Goal: Contribute content

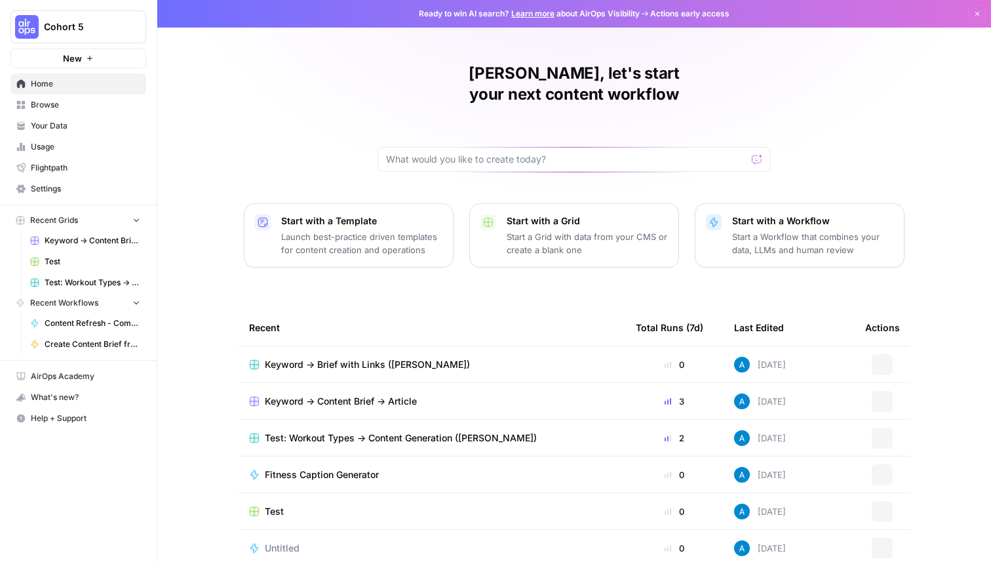
click at [84, 24] on span "Cohort 5" at bounding box center [83, 26] width 79 height 13
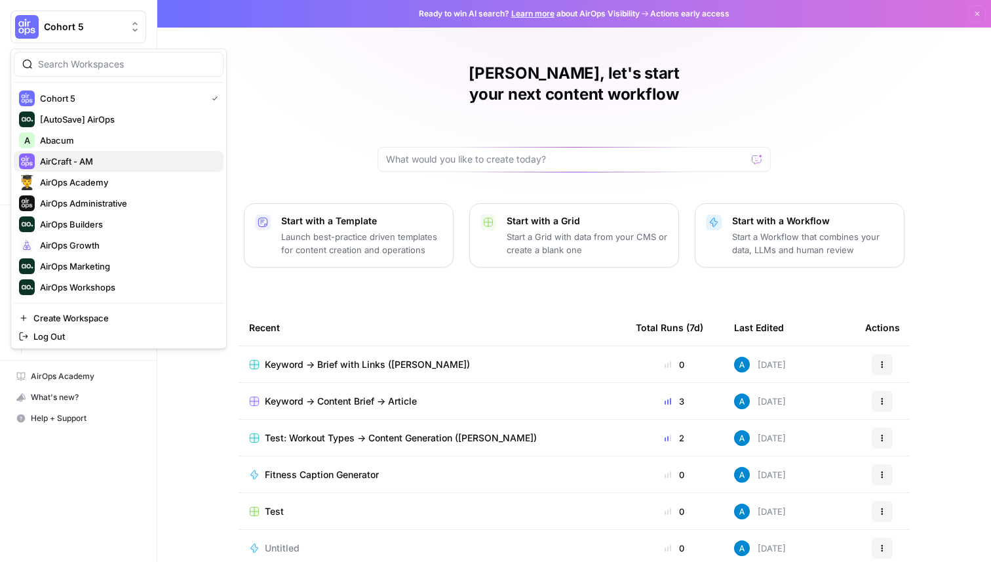
click at [127, 163] on span "AirCraft - AM" at bounding box center [126, 161] width 173 height 13
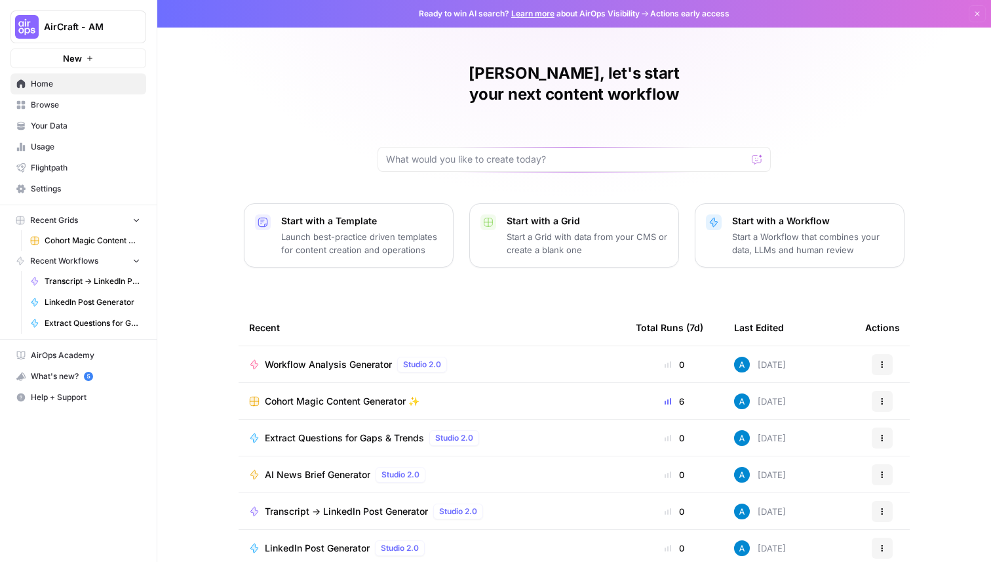
click at [330, 395] on span "Cohort Magic Content Generator ✨" at bounding box center [342, 401] width 155 height 13
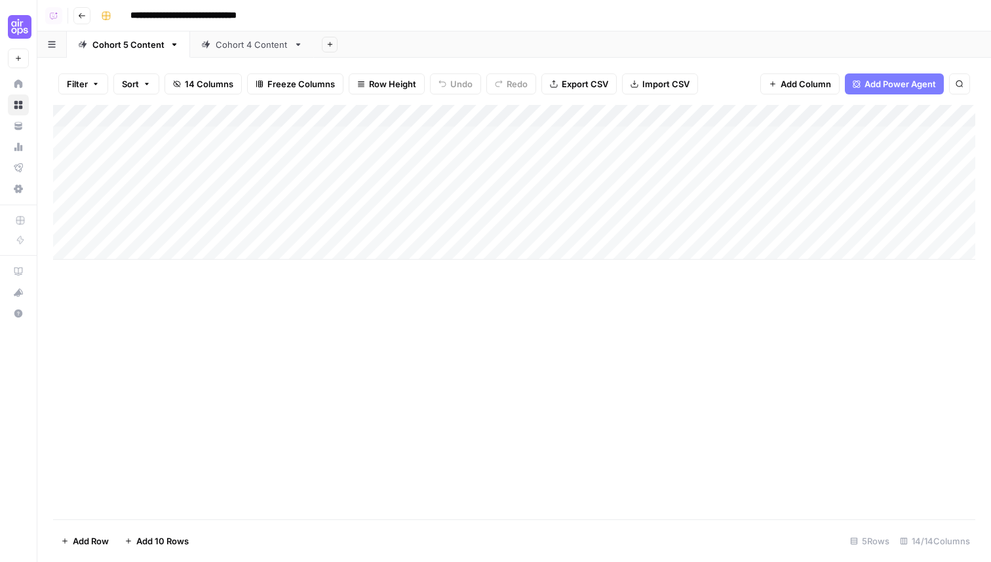
click at [557, 204] on div "Add Column" at bounding box center [514, 182] width 922 height 155
click at [559, 204] on div "Add Column" at bounding box center [514, 182] width 922 height 155
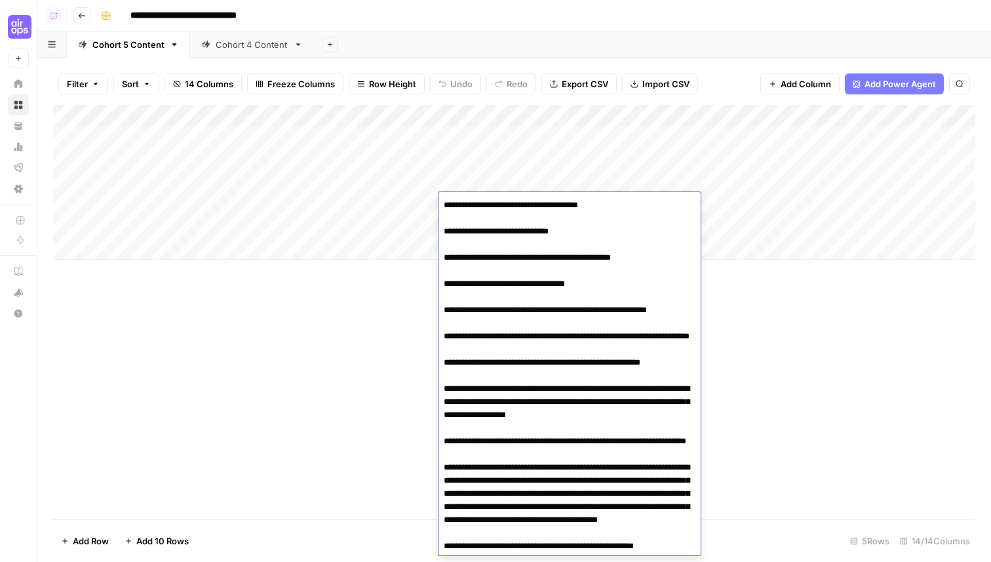
click at [817, 313] on div "Add Column" at bounding box center [514, 312] width 922 height 414
